Goal: Information Seeking & Learning: Learn about a topic

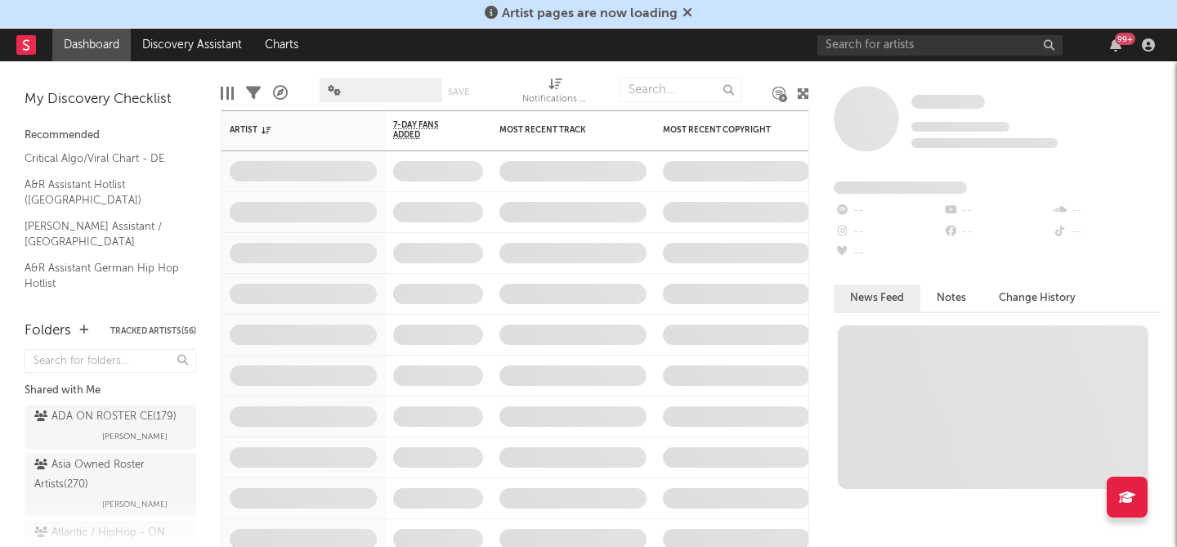
click at [682, 14] on icon at bounding box center [687, 12] width 10 height 13
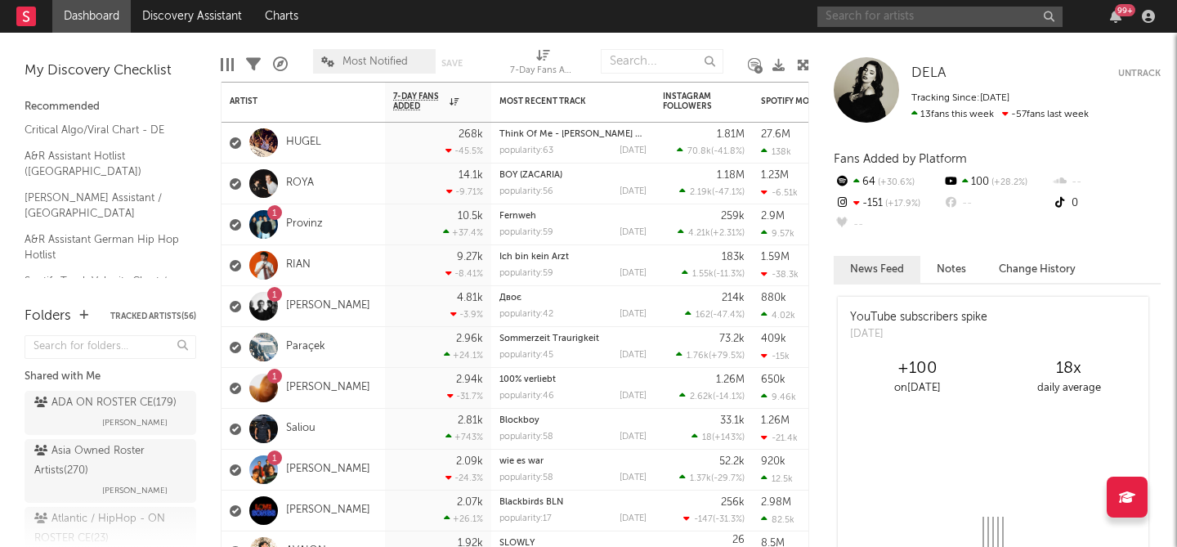
click at [840, 15] on input "text" at bounding box center [939, 17] width 245 height 20
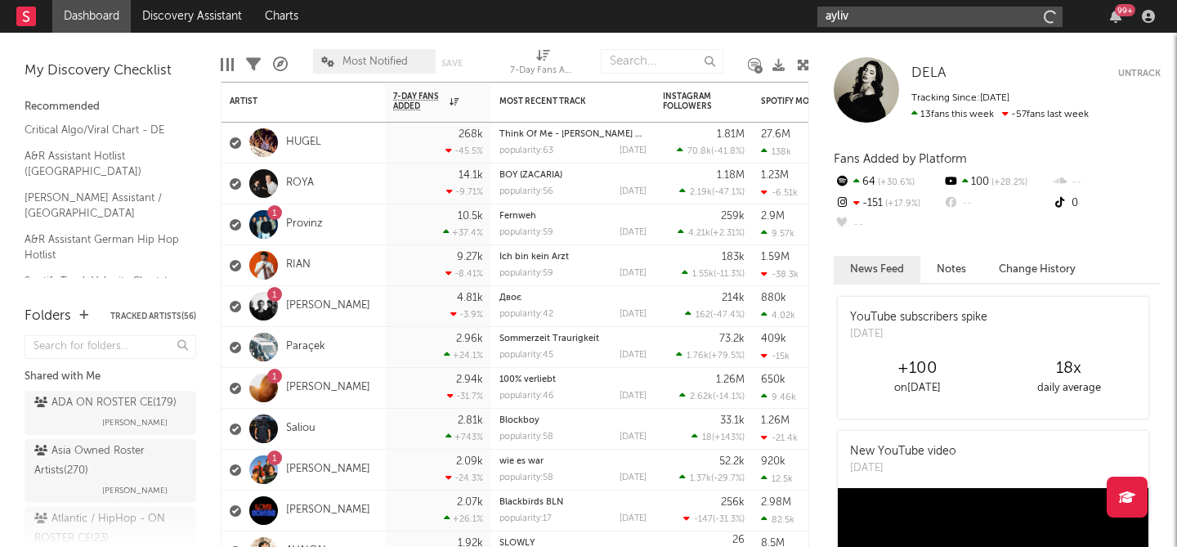
type input "ayliva"
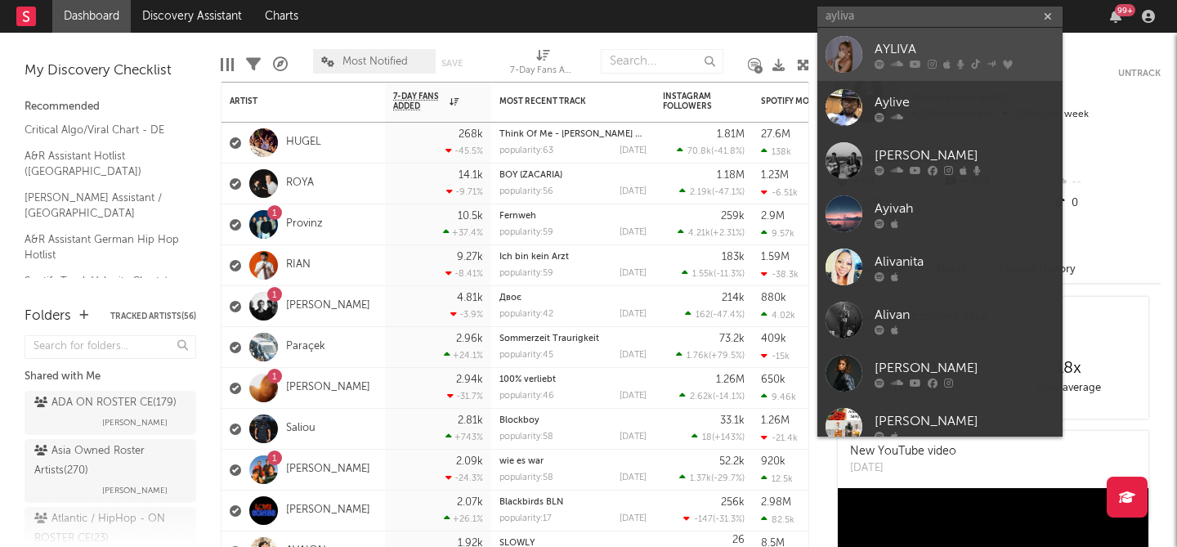
click at [885, 36] on link "AYLIVA" at bounding box center [939, 54] width 245 height 53
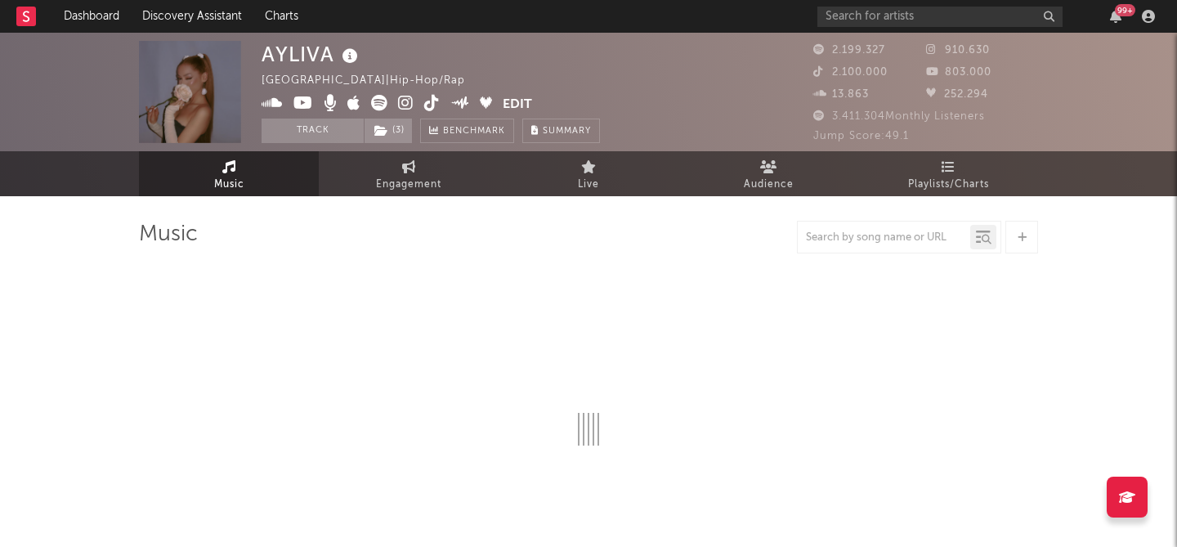
select select "6m"
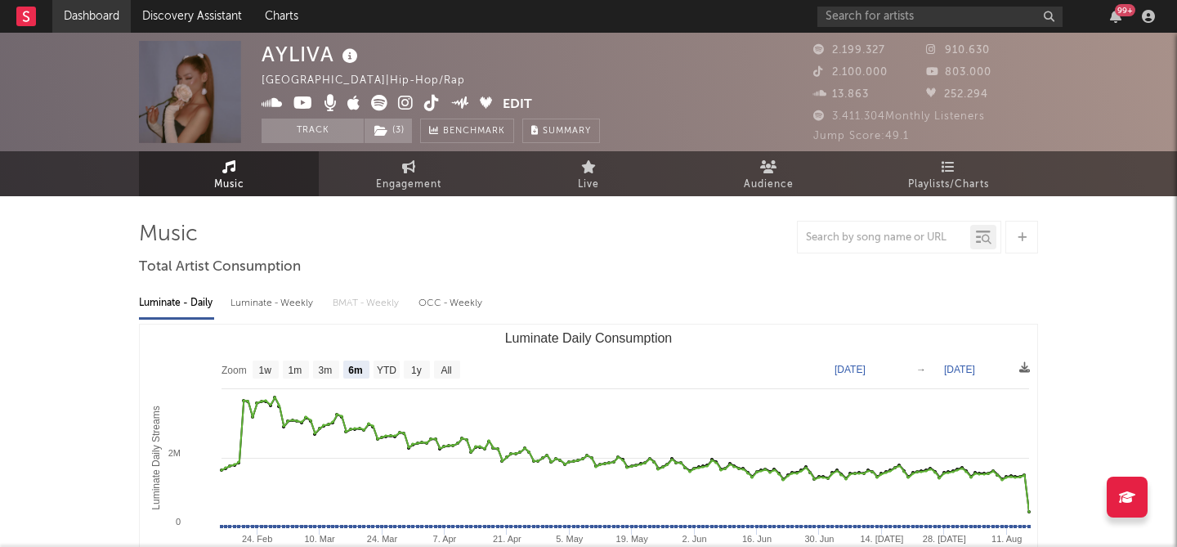
click at [78, 16] on link "Dashboard" at bounding box center [91, 16] width 78 height 33
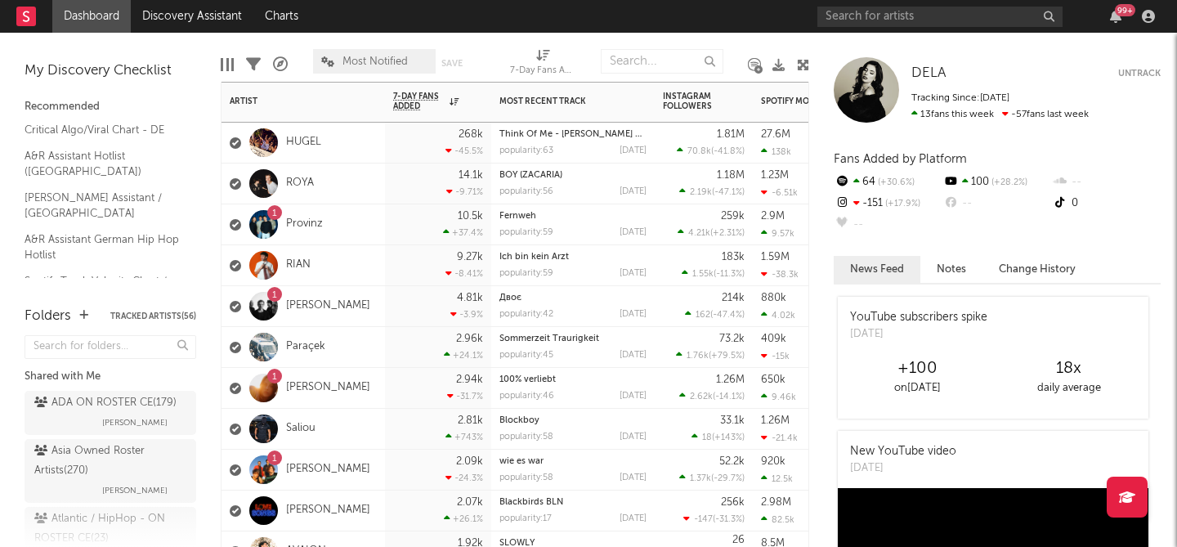
click at [344, 226] on div "1 Provinz" at bounding box center [302, 224] width 163 height 41
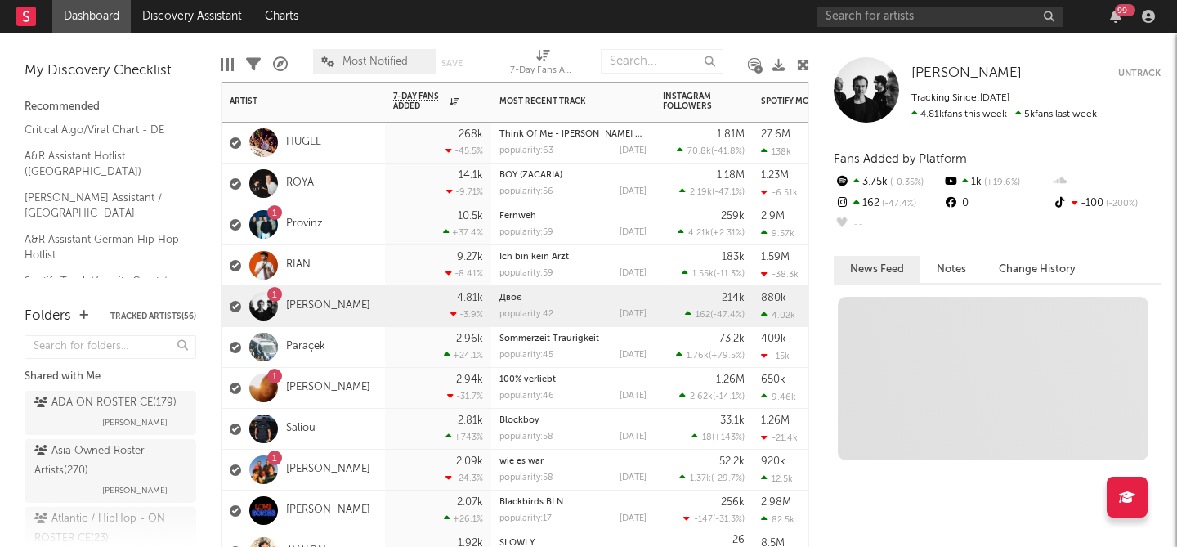
click at [405, 311] on div "4.81k -3.9 %" at bounding box center [438, 306] width 90 height 40
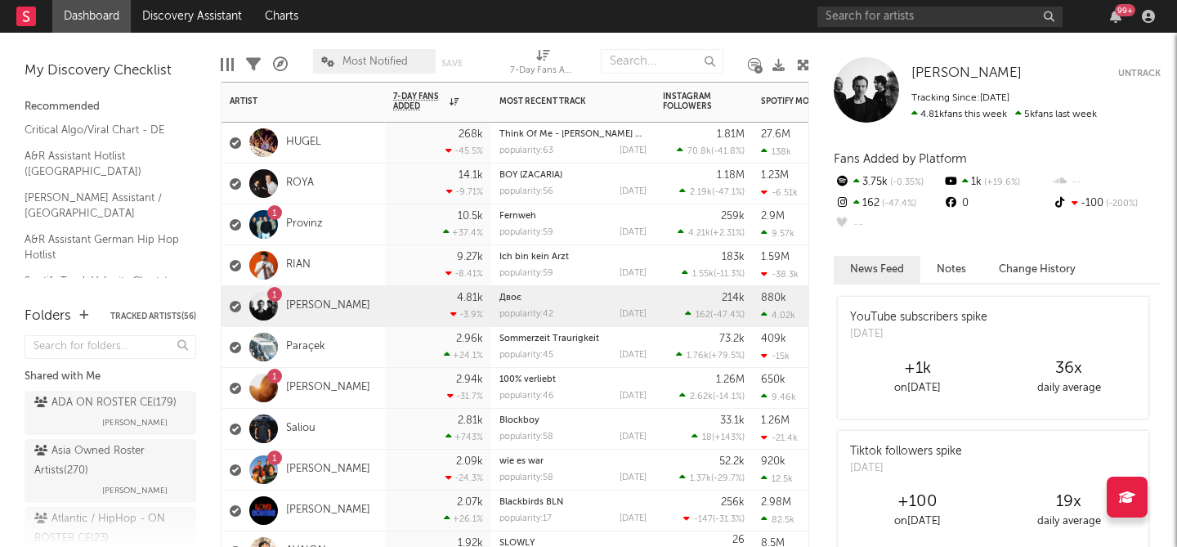
click at [361, 459] on div "1 [PERSON_NAME]" at bounding box center [302, 470] width 163 height 41
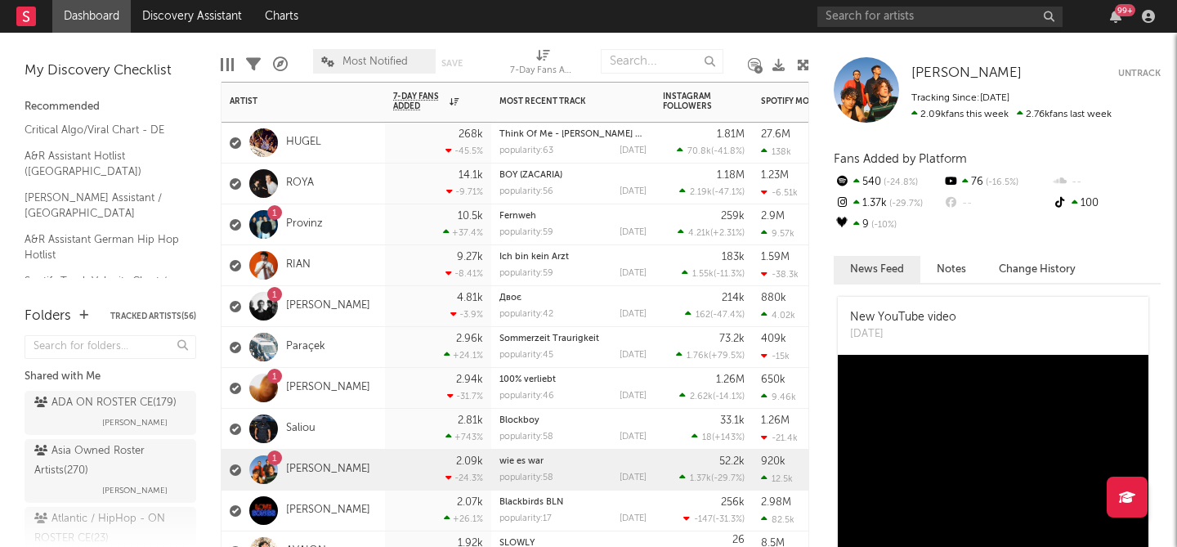
click at [376, 223] on div "1 Provinz" at bounding box center [302, 224] width 163 height 41
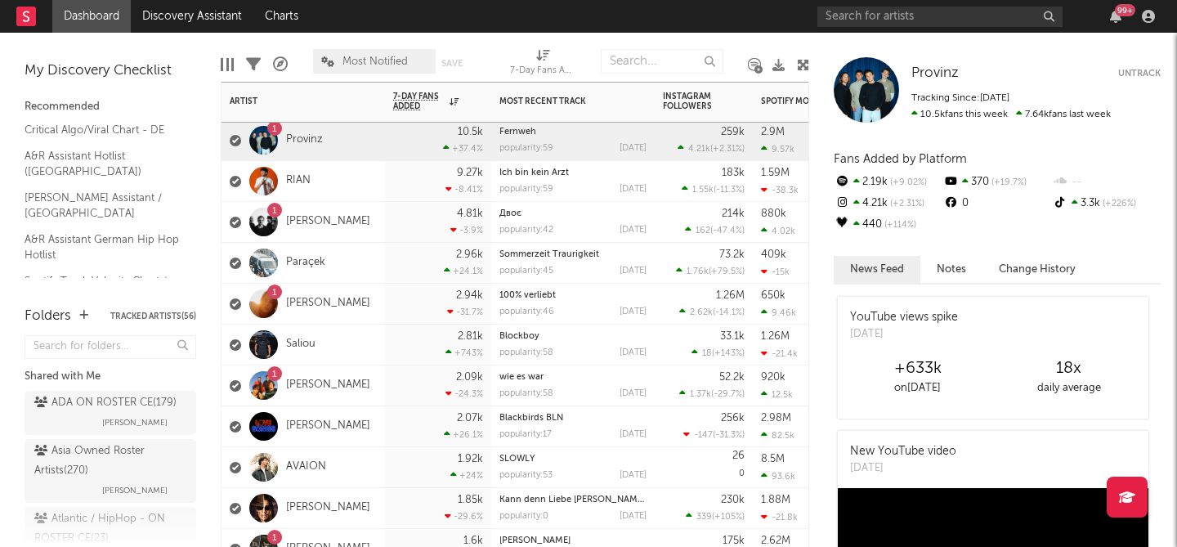
click at [405, 384] on div "2.09k -24.3 %" at bounding box center [438, 385] width 90 height 40
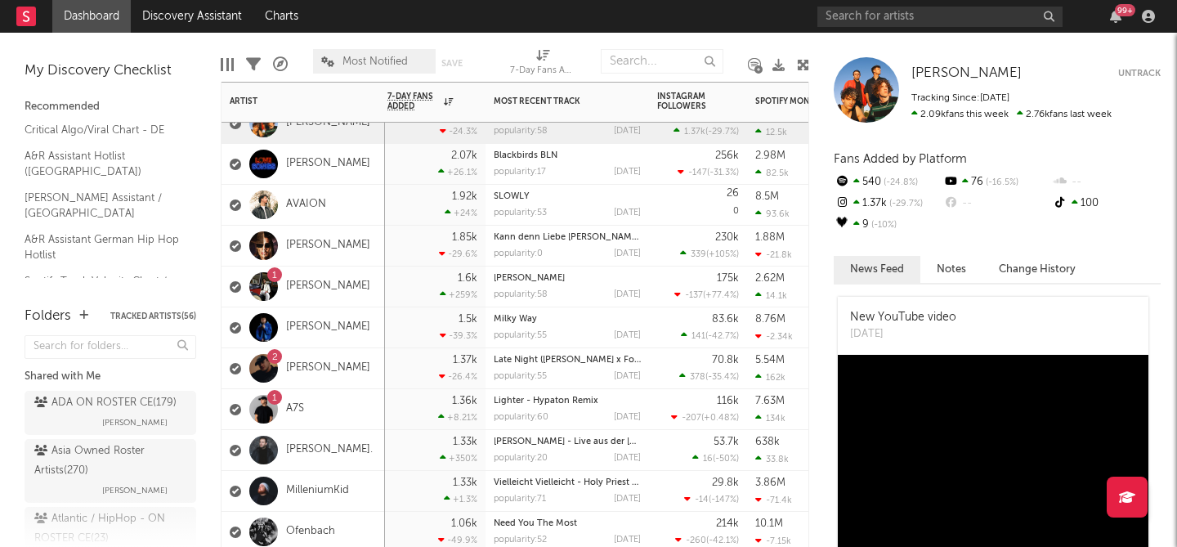
click at [369, 373] on div "2 [PERSON_NAME]" at bounding box center [302, 368] width 163 height 41
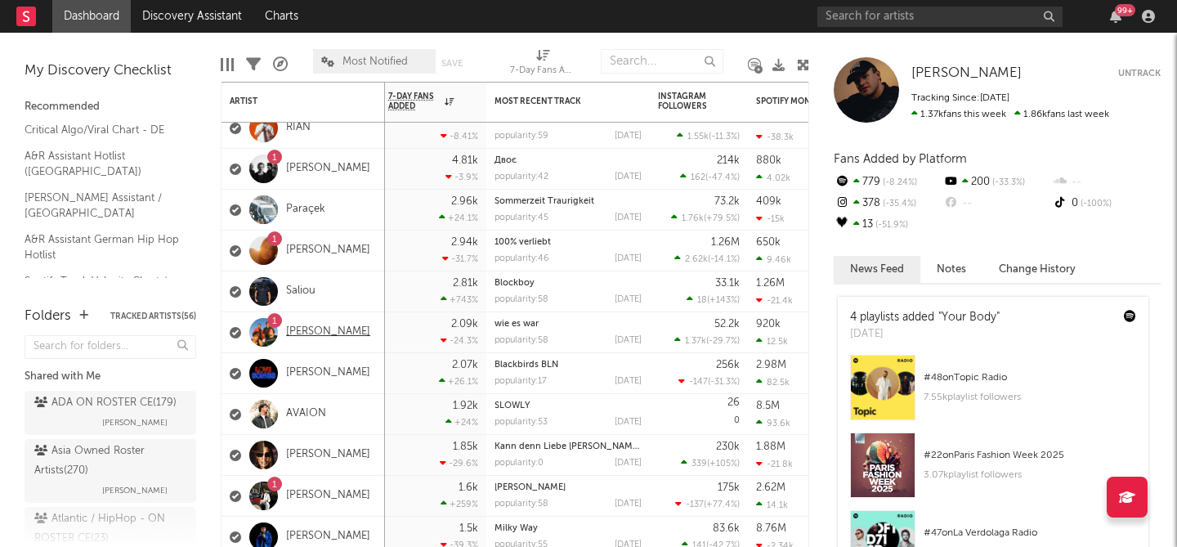
click at [310, 329] on link "[PERSON_NAME]" at bounding box center [328, 332] width 84 height 14
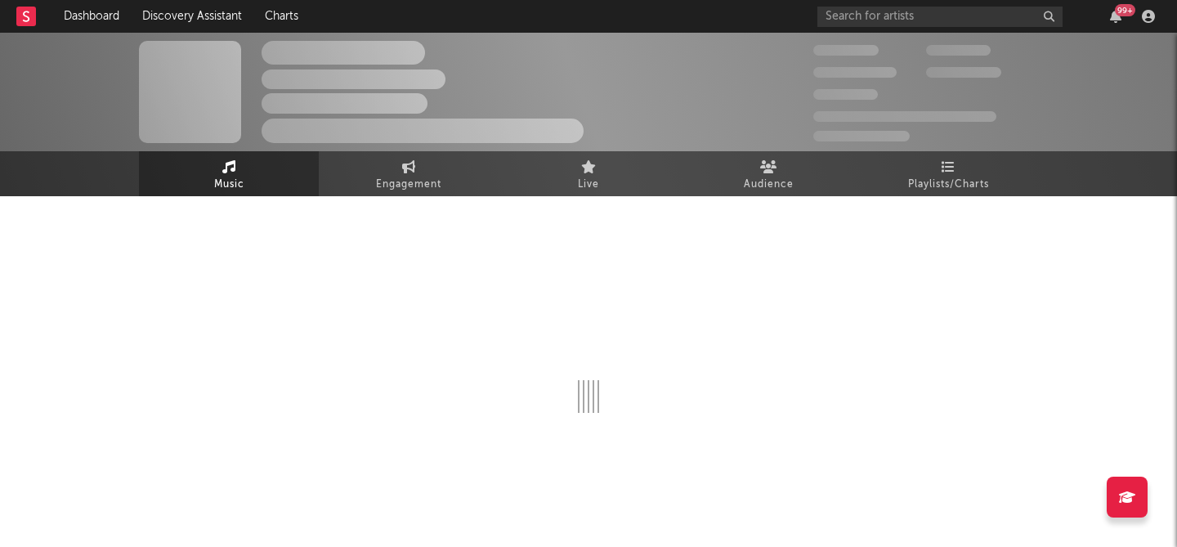
select select "6m"
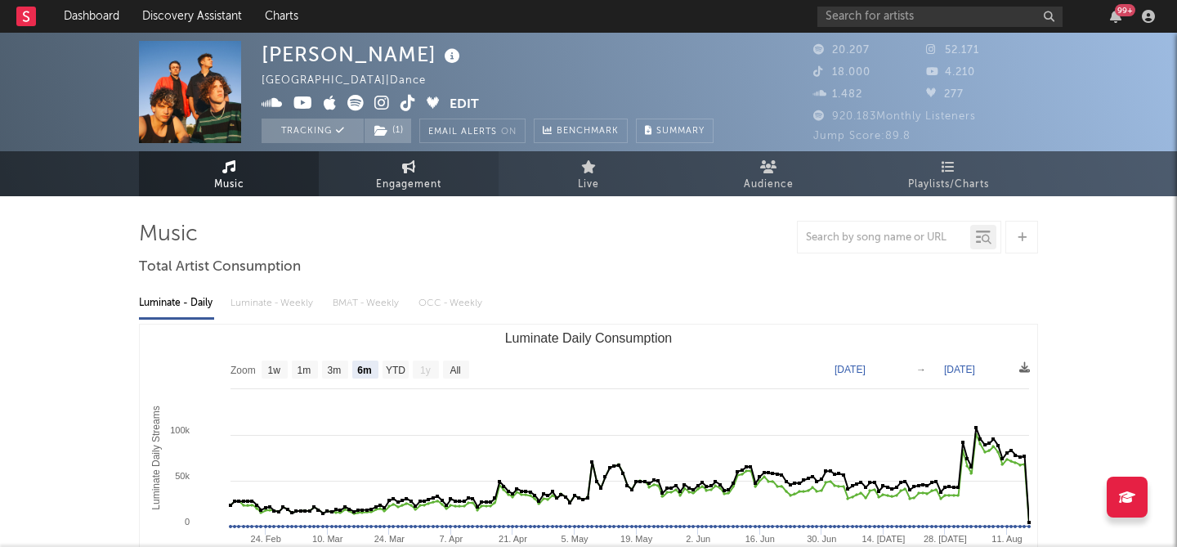
click at [429, 180] on span "Engagement" at bounding box center [408, 185] width 65 height 20
select select "1w"
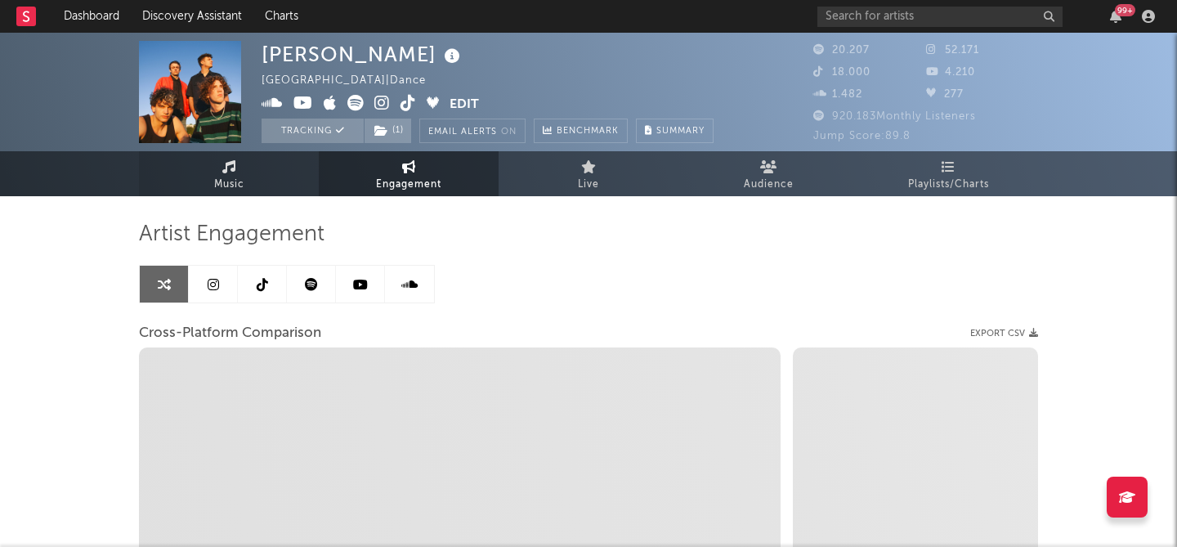
click at [271, 191] on link "Music" at bounding box center [229, 173] width 180 height 45
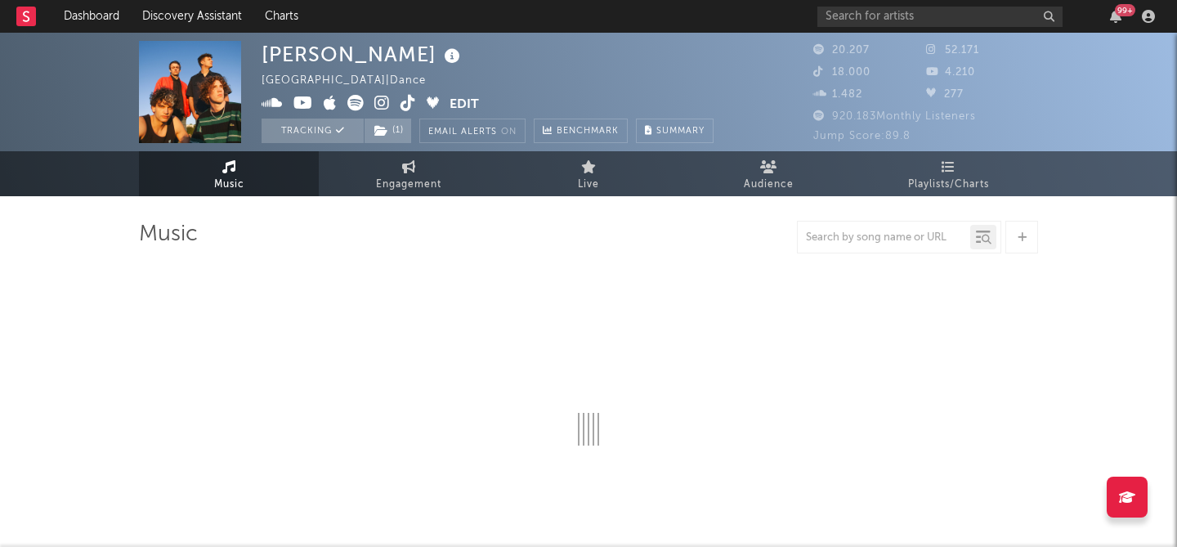
select select "6m"
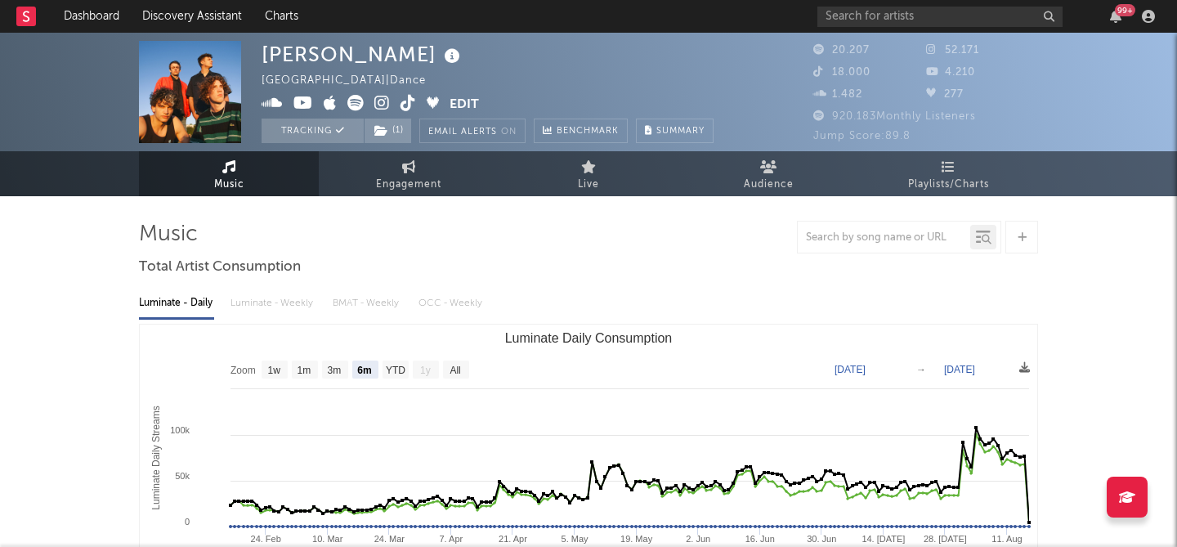
click at [602, 185] on link "Live" at bounding box center [589, 173] width 180 height 45
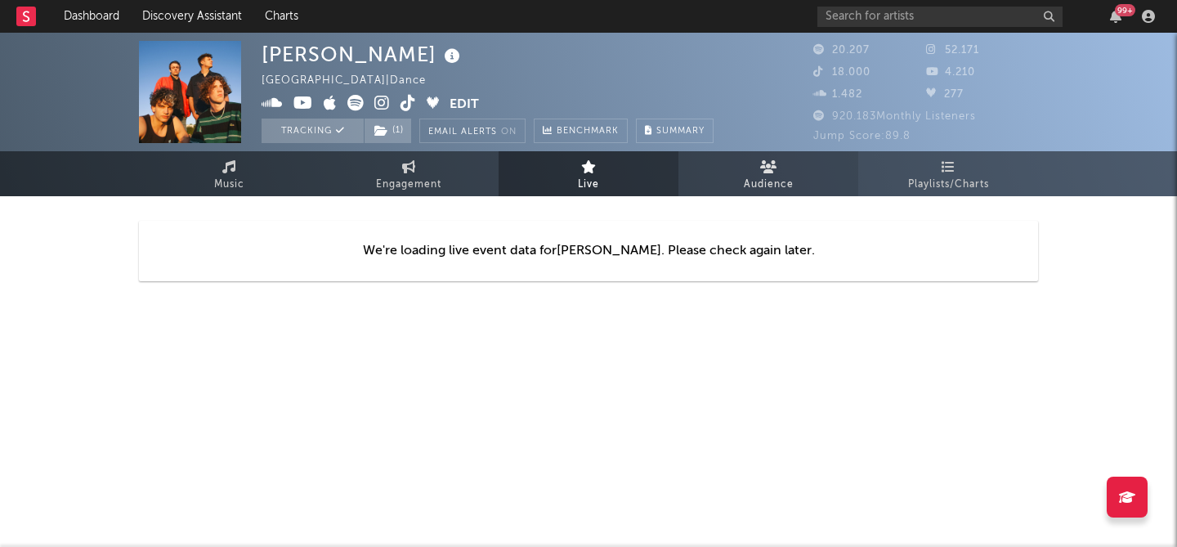
click at [782, 171] on link "Audience" at bounding box center [768, 173] width 180 height 45
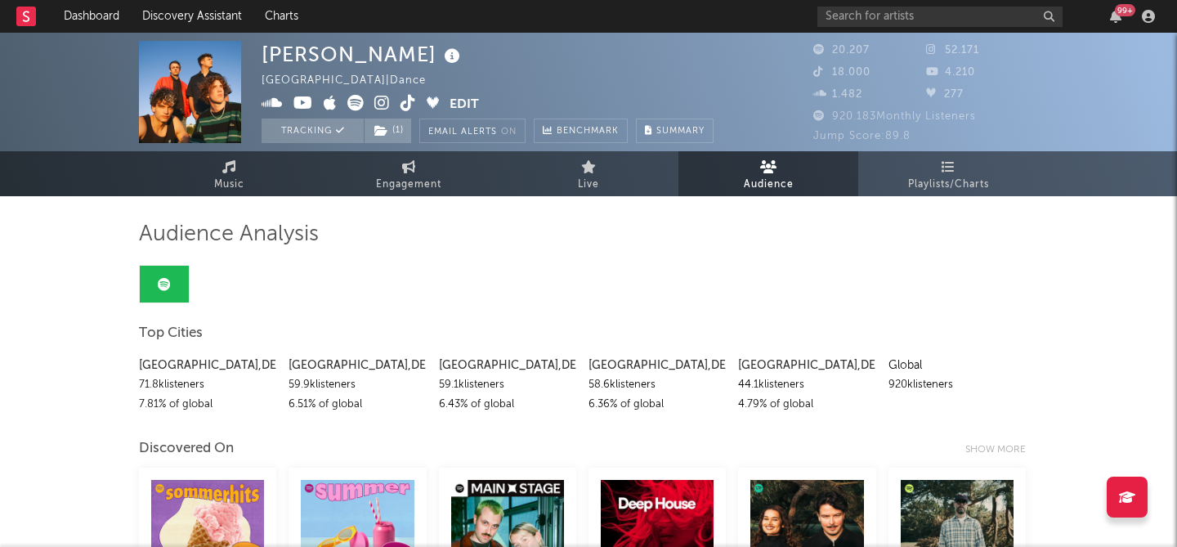
click at [33, 23] on rect at bounding box center [26, 17] width 20 height 20
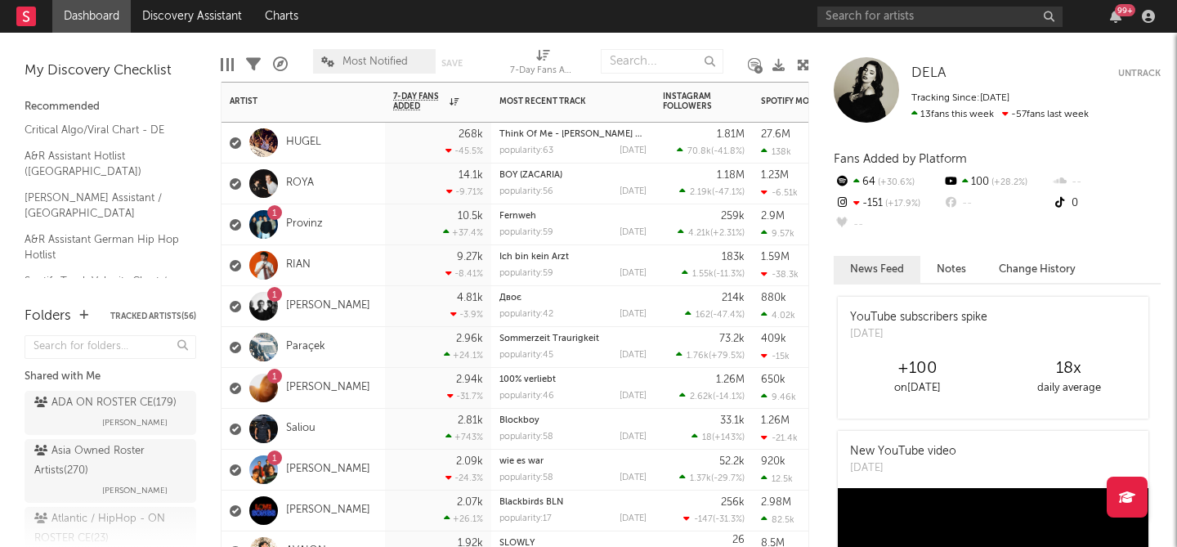
click at [364, 222] on div "1 Provinz" at bounding box center [302, 224] width 163 height 41
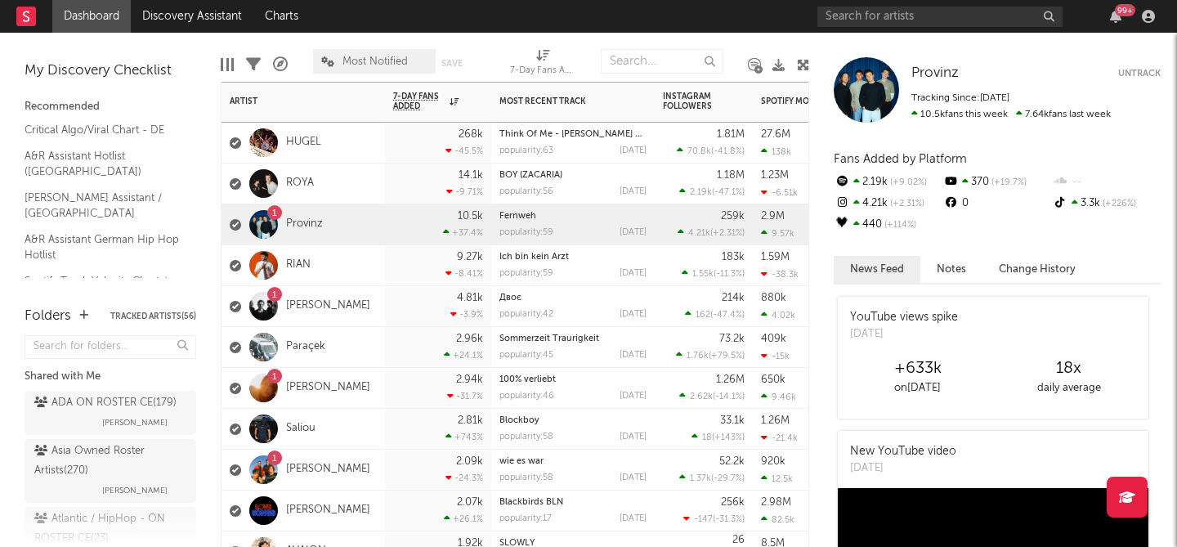
click at [365, 471] on div "1 [PERSON_NAME]" at bounding box center [302, 470] width 163 height 41
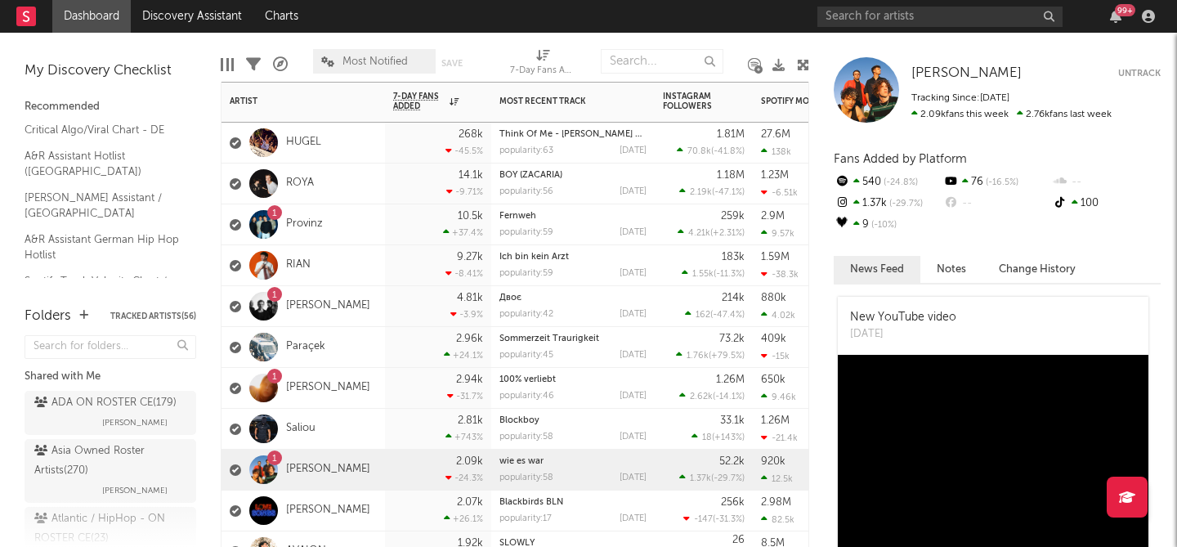
click at [393, 230] on div "10.5k +37.4 %" at bounding box center [438, 224] width 90 height 40
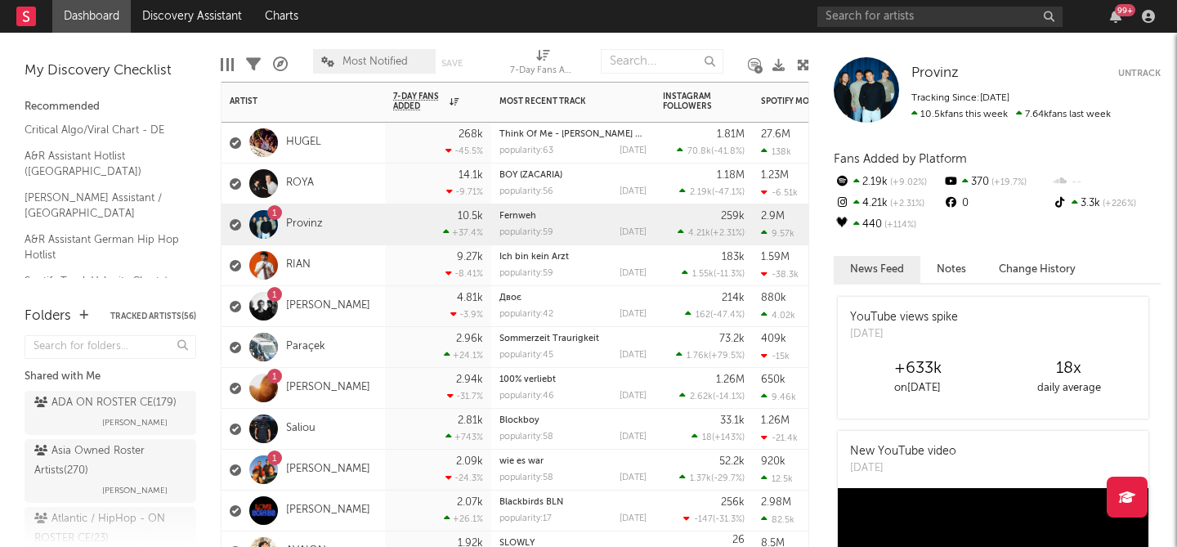
click at [342, 479] on div "1 [PERSON_NAME]" at bounding box center [302, 470] width 163 height 41
